Goal: Task Accomplishment & Management: Complete application form

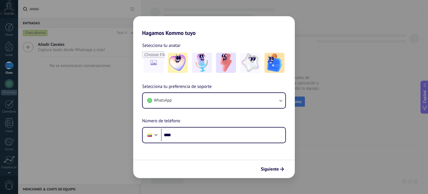
click at [354, 131] on div "Hagamos Kommo tuyo Selecciona tu avatar Selecciona tu preferencia de soporte Wh…" at bounding box center [214, 97] width 428 height 194
click at [276, 167] on span "Siguiente" at bounding box center [270, 169] width 18 height 4
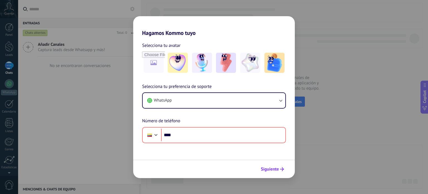
click at [276, 167] on span "Siguiente" at bounding box center [270, 169] width 18 height 4
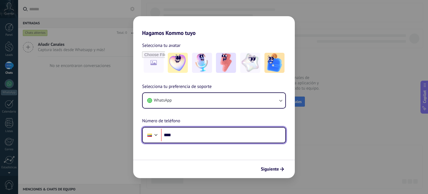
click at [205, 136] on input "****" at bounding box center [223, 134] width 124 height 13
type input "**********"
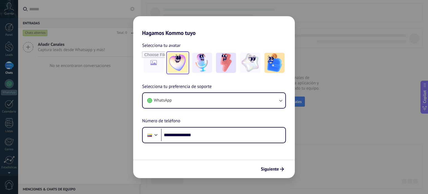
click at [180, 65] on img at bounding box center [178, 63] width 20 height 20
click at [249, 62] on img at bounding box center [250, 63] width 20 height 20
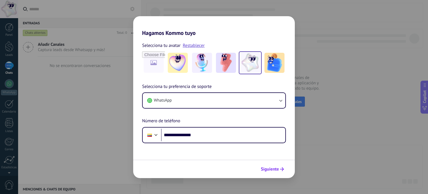
click at [278, 166] on button "Siguiente" at bounding box center [272, 168] width 28 height 9
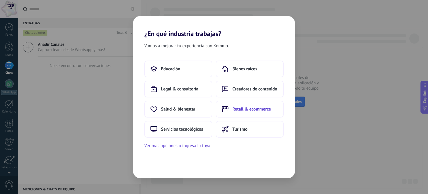
click at [264, 110] on span "Retail & ecommerce" at bounding box center [251, 109] width 38 height 6
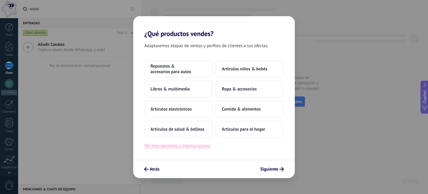
click at [188, 146] on button "Ver más opciones o ingresa la tuya" at bounding box center [177, 145] width 66 height 7
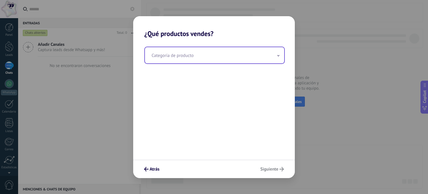
click at [216, 52] on input "text" at bounding box center [214, 55] width 139 height 16
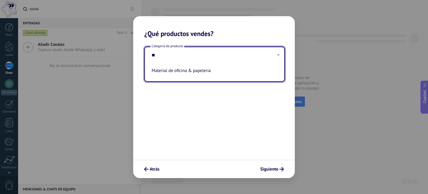
type input "*"
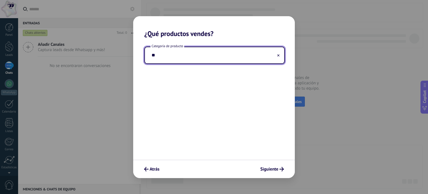
type input "*"
type input "*****"
click at [268, 169] on span "Siguiente" at bounding box center [269, 169] width 18 height 4
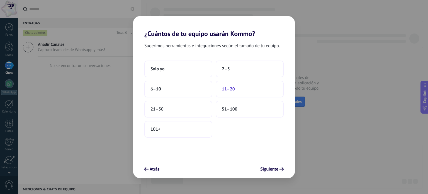
click at [245, 91] on button "11–20" at bounding box center [250, 89] width 68 height 17
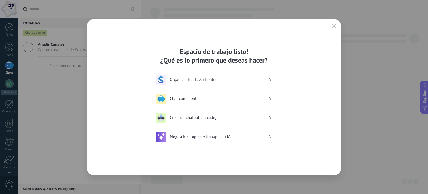
click at [235, 82] on h3 "Organizar leads & clientes" at bounding box center [219, 79] width 99 height 5
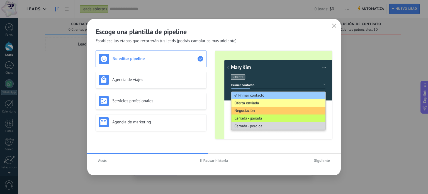
click at [101, 161] on span "Atrás" at bounding box center [102, 160] width 9 height 4
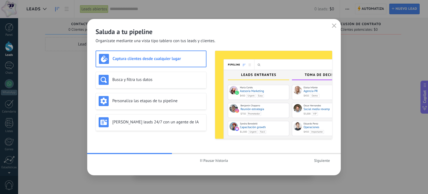
click at [315, 158] on span "Siguiente" at bounding box center [322, 160] width 16 height 4
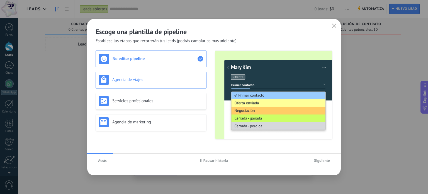
click at [130, 78] on h3 "Agencia de viajes" at bounding box center [157, 79] width 91 height 5
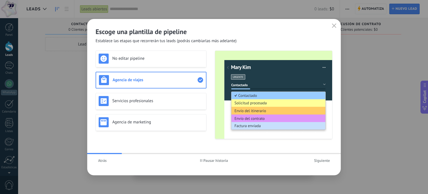
click at [130, 78] on h3 "Agencia de viajes" at bounding box center [155, 79] width 85 height 5
click at [144, 56] on h3 "No editar pipeline" at bounding box center [157, 58] width 91 height 5
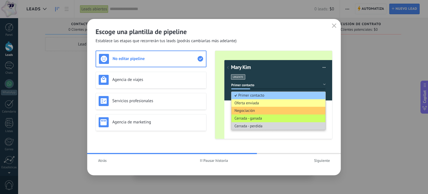
click at [326, 161] on span "Siguiente" at bounding box center [322, 160] width 16 height 4
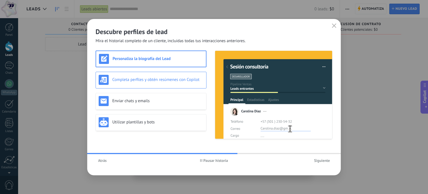
click at [172, 77] on h3 "Completa perfiles y obtén resúmenes con Copilot" at bounding box center [157, 79] width 91 height 5
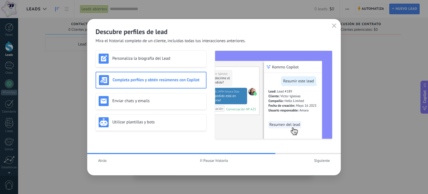
click at [322, 161] on span "Siguiente" at bounding box center [322, 160] width 16 height 4
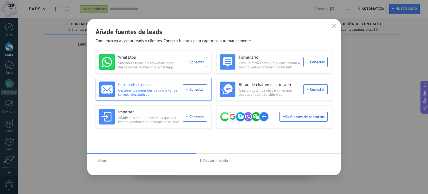
click at [196, 91] on div "Correo electrónico Gestiona los mensajes de uno o varios correos electrónicos C…" at bounding box center [153, 89] width 108 height 16
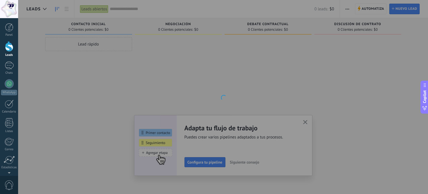
scroll to position [38, 0]
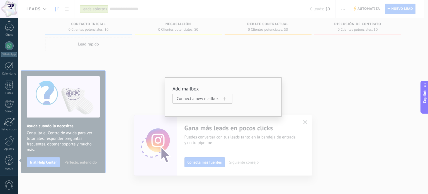
click at [332, 99] on div "Add mailbox Connect a new mailbox" at bounding box center [223, 97] width 410 height 194
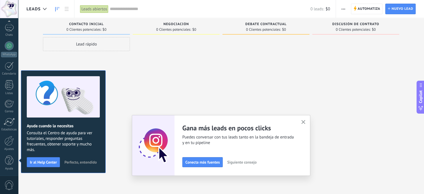
click at [304, 121] on icon "button" at bounding box center [303, 122] width 4 height 4
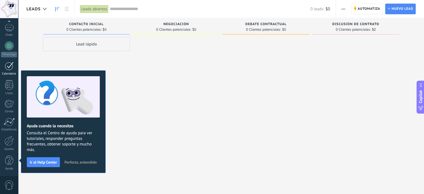
click at [8, 71] on link "Calendario" at bounding box center [9, 69] width 18 height 14
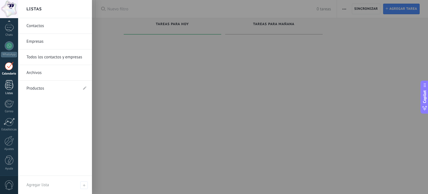
click at [8, 81] on div at bounding box center [9, 85] width 8 height 10
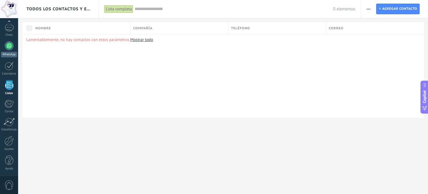
click at [8, 45] on div at bounding box center [9, 45] width 9 height 9
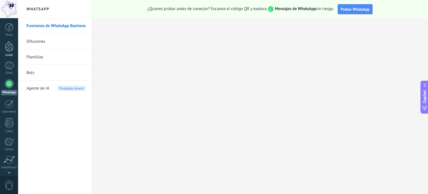
click at [10, 49] on div at bounding box center [9, 46] width 8 height 10
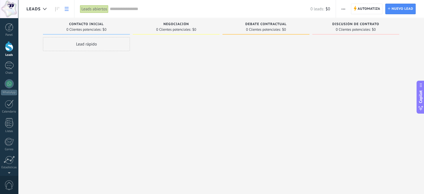
click at [65, 8] on icon at bounding box center [67, 9] width 4 height 4
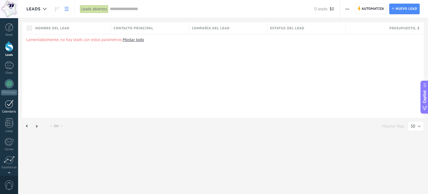
click at [5, 106] on div at bounding box center [9, 103] width 9 height 9
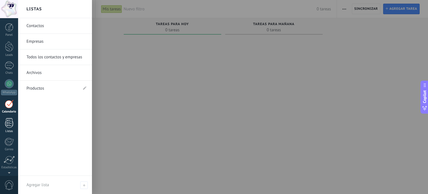
click at [9, 126] on div at bounding box center [9, 123] width 8 height 10
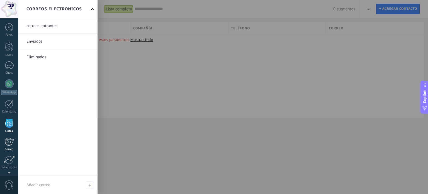
click at [9, 143] on div at bounding box center [8, 141] width 9 height 8
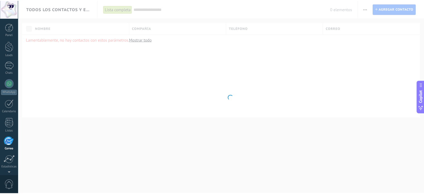
scroll to position [38, 0]
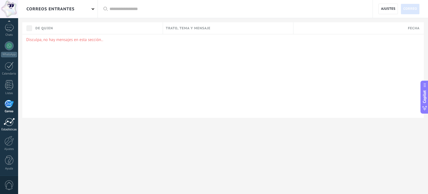
click at [8, 120] on div at bounding box center [9, 122] width 11 height 8
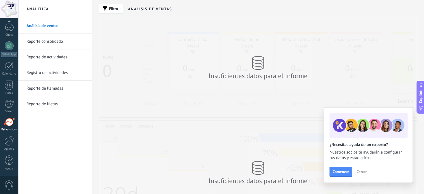
click at [362, 171] on span "Cerrar" at bounding box center [361, 171] width 10 height 4
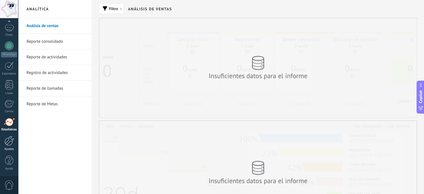
click at [8, 142] on div at bounding box center [8, 141] width 9 height 10
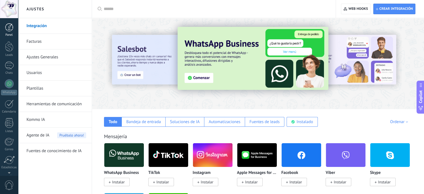
click at [8, 28] on div at bounding box center [9, 27] width 8 height 8
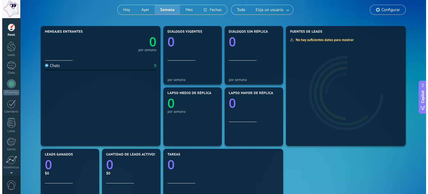
scroll to position [56, 0]
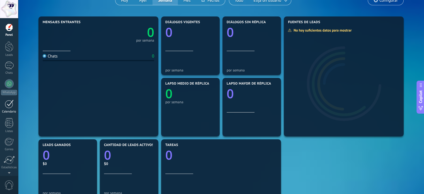
click at [11, 107] on div at bounding box center [9, 103] width 9 height 9
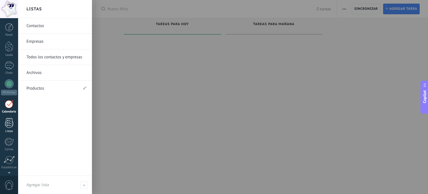
click at [8, 121] on div at bounding box center [9, 123] width 8 height 10
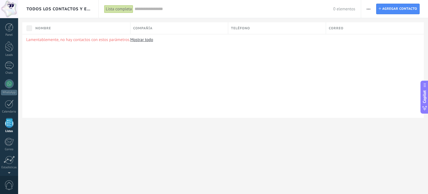
scroll to position [34, 0]
